Goal: Task Accomplishment & Management: Use online tool/utility

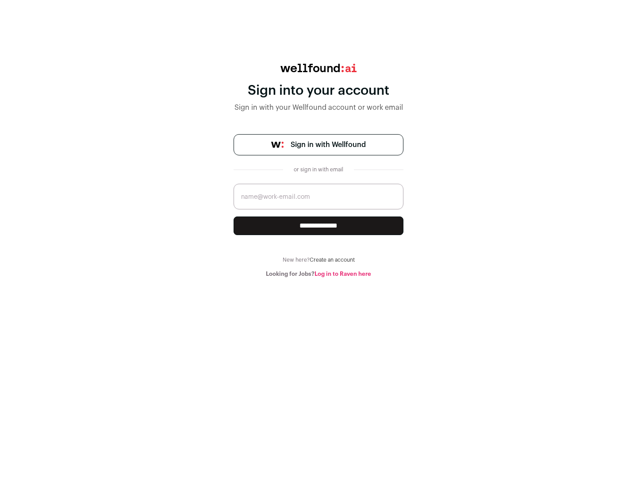
click at [328, 145] on span "Sign in with Wellfound" at bounding box center [328, 144] width 75 height 11
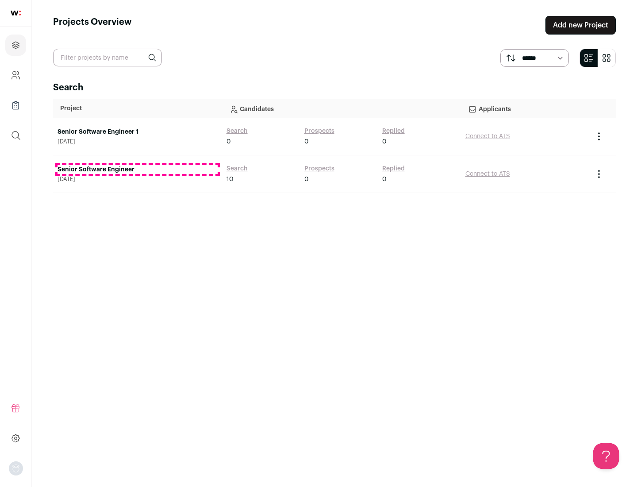
click at [137, 170] on link "Senior Software Engineer" at bounding box center [138, 169] width 160 height 9
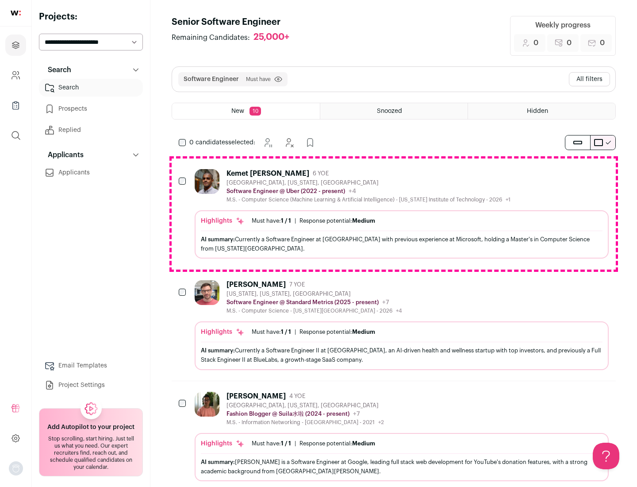
click at [394, 214] on div "Highlights Must have: 1 / 1 How many must haves have been fulfilled? | Response…" at bounding box center [402, 234] width 414 height 48
